Goal: Task Accomplishment & Management: Manage account settings

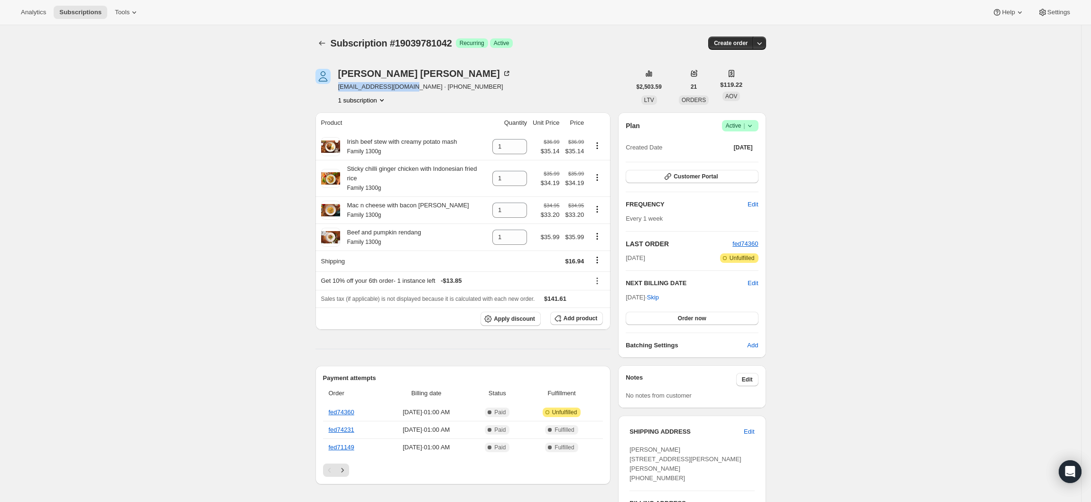
drag, startPoint x: 407, startPoint y: 85, endPoint x: 341, endPoint y: 90, distance: 65.6
click at [341, 90] on div "[PERSON_NAME] [EMAIL_ADDRESS][DOMAIN_NAME] · [PHONE_NUMBER] 1 subscription" at bounding box center [472, 87] width 315 height 36
copy span "[EMAIL_ADDRESS][DOMAIN_NAME]"
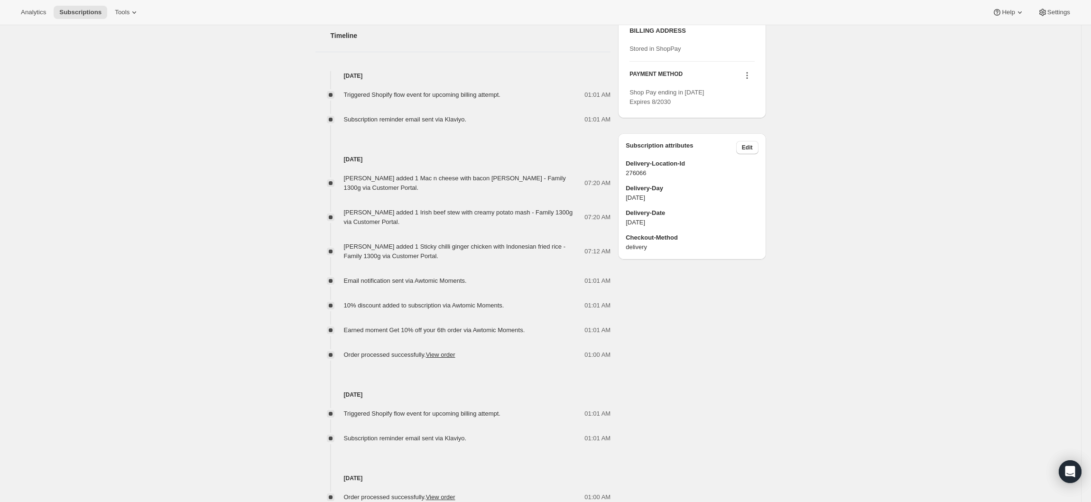
scroll to position [474, 0]
